Goal: Transaction & Acquisition: Purchase product/service

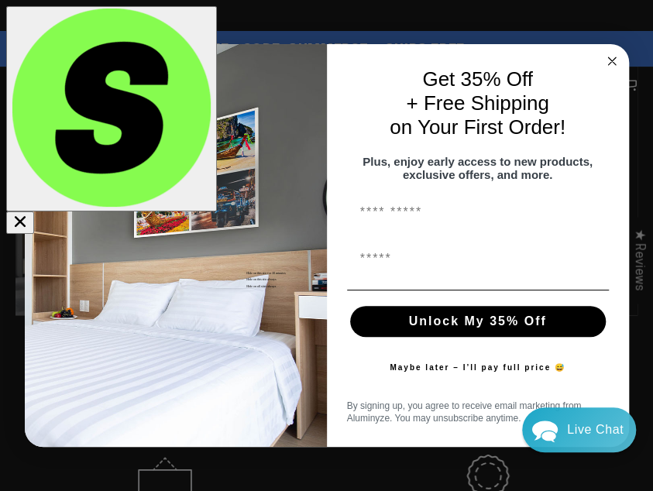
click at [610, 57] on icon "Close dialog" at bounding box center [612, 61] width 8 height 8
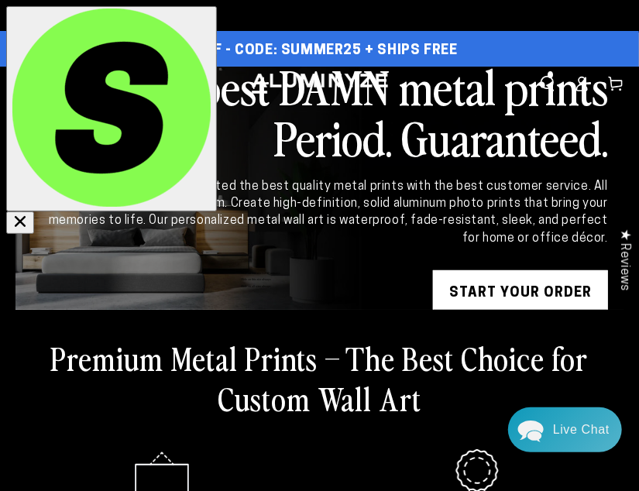
click at [27, 85] on span "Menu" at bounding box center [23, 84] width 34 height 34
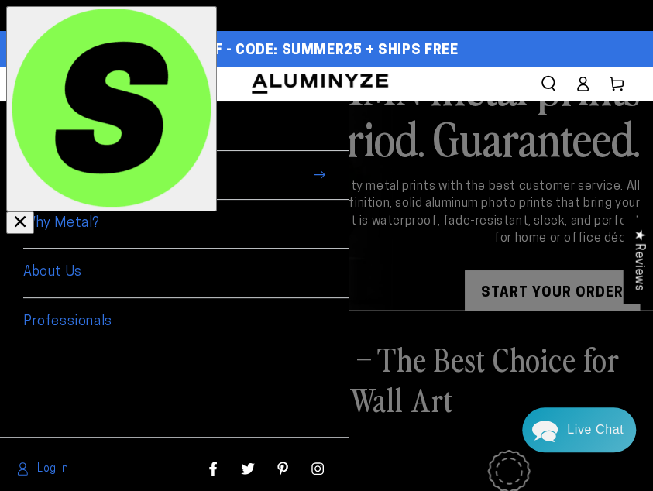
click at [129, 160] on span "Shop By Use" at bounding box center [185, 175] width 325 height 49
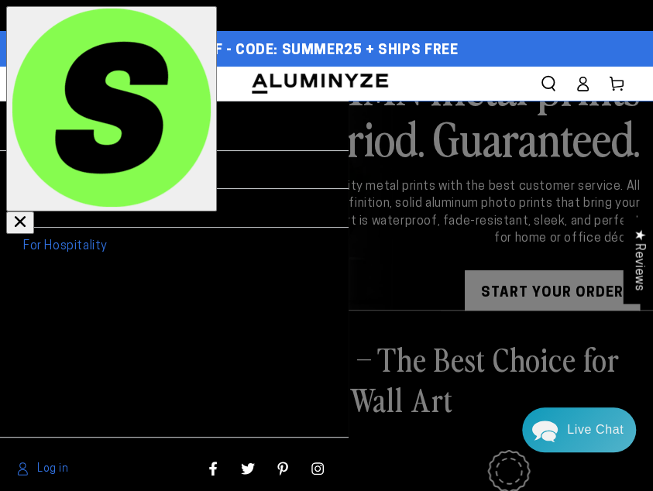
click at [82, 166] on link "For Home" at bounding box center [185, 170] width 325 height 39
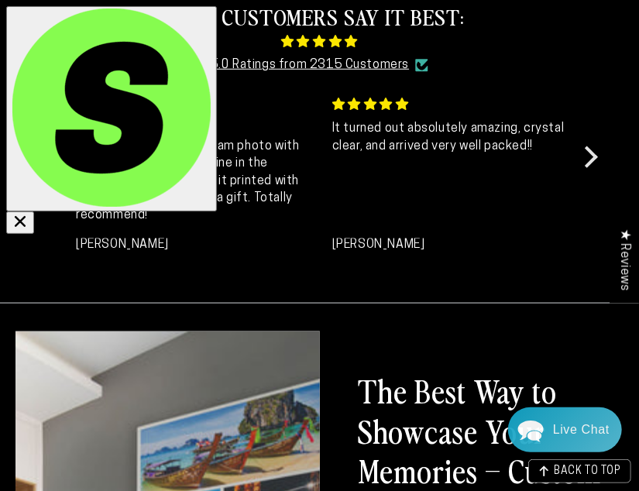
scroll to position [242, 0]
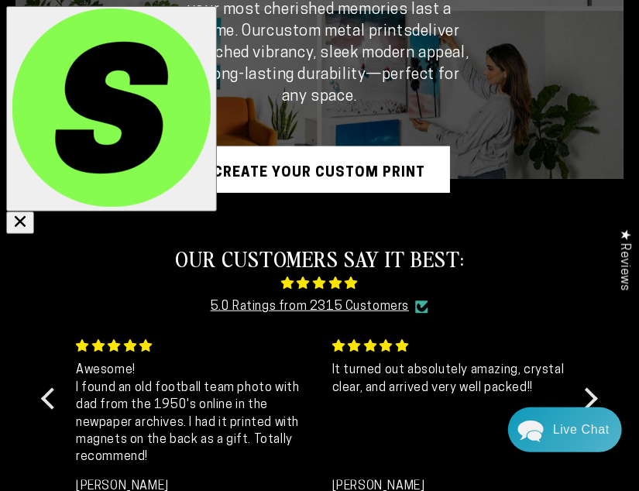
click at [260, 182] on link "Create Your Custom Print" at bounding box center [320, 169] width 260 height 46
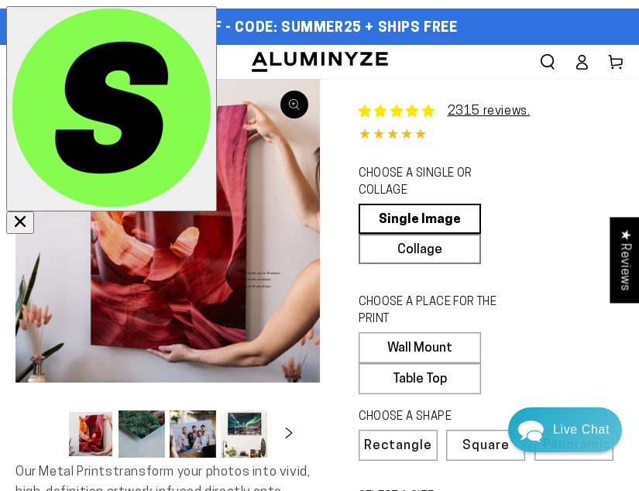
select select "**********"
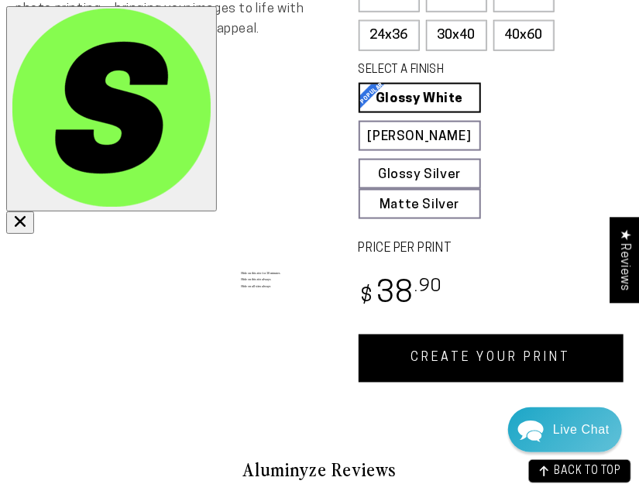
scroll to position [806, 0]
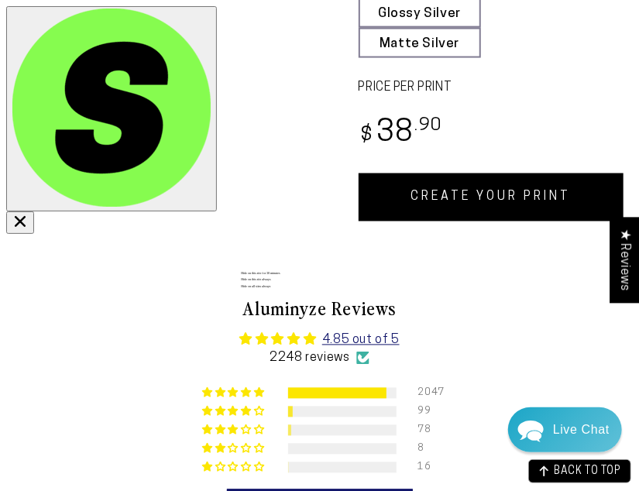
click at [462, 176] on link "CREATE YOUR PRINT" at bounding box center [492, 198] width 266 height 48
